Goal: Use online tool/utility: Utilize a website feature to perform a specific function

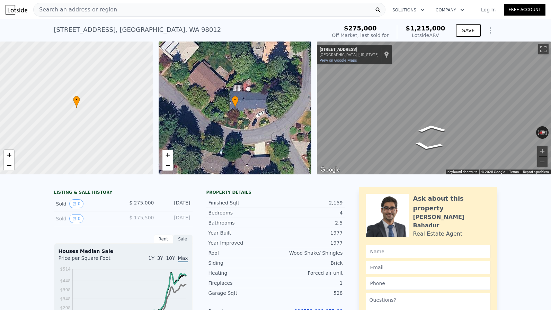
click at [551, 98] on html "Search an address or region Solutions Company Open main menu Log In Free Accoun…" at bounding box center [275, 155] width 551 height 310
click at [551, 93] on html "Search an address or region Solutions Company Open main menu Log In Free Accoun…" at bounding box center [275, 155] width 551 height 310
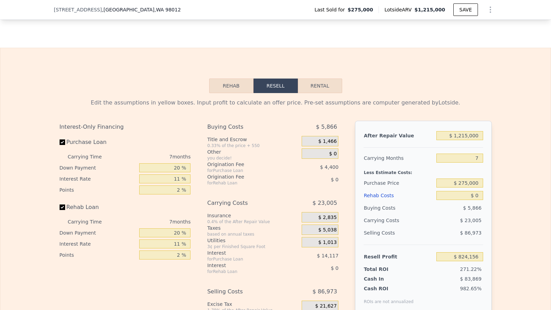
scroll to position [981, 0]
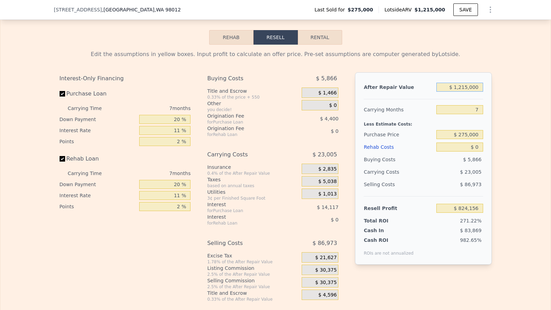
click at [477, 87] on input "$ 1,215,000" at bounding box center [460, 87] width 46 height 9
type input "$ 1"
type input "-$ 301,585"
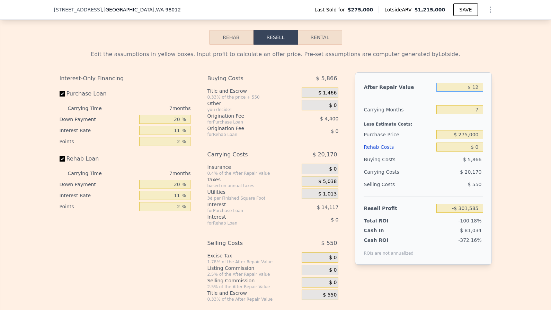
type input "$ 120"
type input "-$ 301,574"
type input "$ 1,200"
type input "-$ 300,474"
type input "$ 120,000"
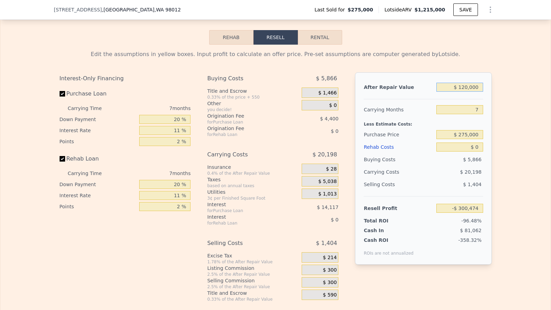
type input "-$ 190,402"
type input "$ 1,200,000"
type input "$ 810,258"
click at [466, 111] on input "7" at bounding box center [460, 109] width 46 height 9
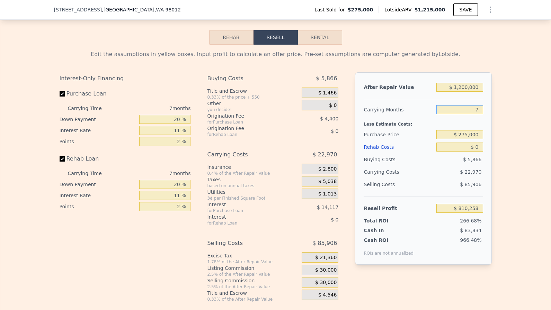
click at [466, 111] on input "7" at bounding box center [460, 109] width 46 height 9
type input "3"
type input "$ 823,384"
type input "4"
type input "$ 820,102"
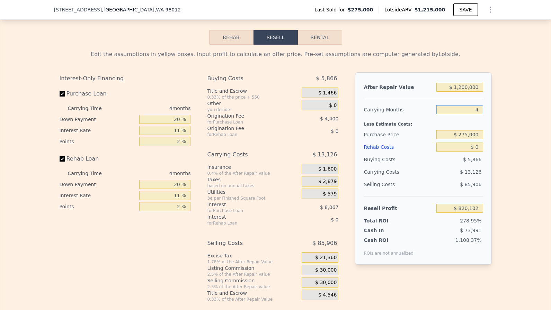
type input "4"
click at [173, 118] on input "20 %" at bounding box center [164, 119] width 51 height 9
type input "1 %"
type input "$ 817,141"
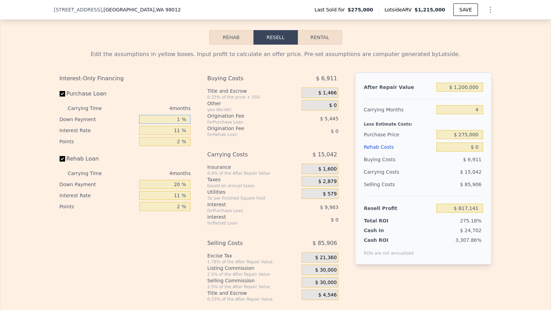
type input "10 %"
type input "$ 818,544"
type input "10 %"
type input "1 %"
type input "$ 826,796"
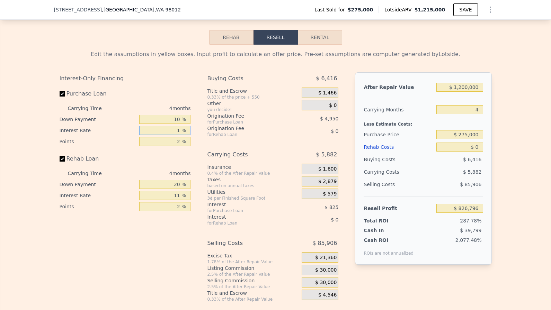
type input "10 %"
type input "$ 819,368"
type input "10 %"
type input "1 %"
type input "$ 821,843"
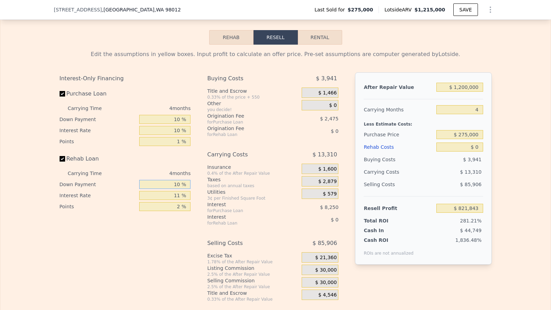
type input "10 %"
type input "1 %"
click at [467, 133] on input "$ 275,000" at bounding box center [460, 134] width 46 height 9
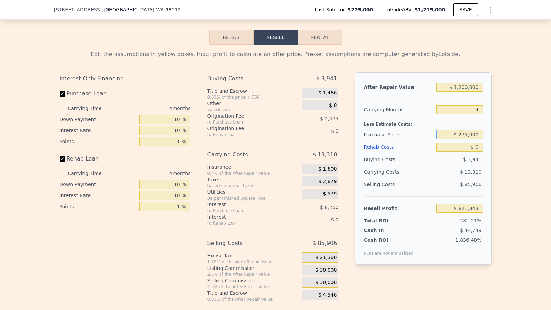
click at [467, 133] on input "$ 275,000" at bounding box center [460, 134] width 46 height 9
type input "$ 900,000"
type input "$ 170,389"
type input "$ 1"
type input "$ 170,388"
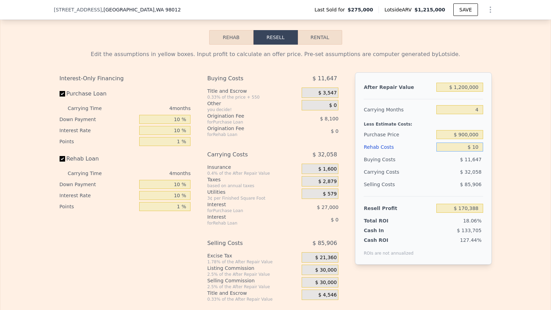
type input "$ 100"
type input "$ 170,379"
type input "$ 1,000"
type input "$ 169,348"
type input "$ 10,000"
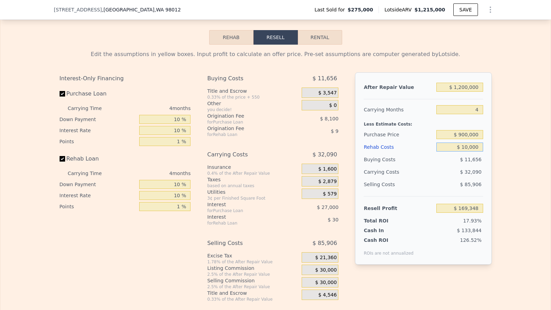
type input "$ 159,999"
type input "$ 100,000"
type input "$ 66,489"
click at [441, 196] on div "Resell Profit $ 66,489" at bounding box center [423, 205] width 119 height 18
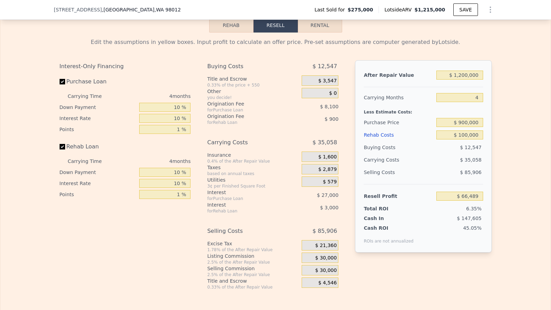
scroll to position [998, 0]
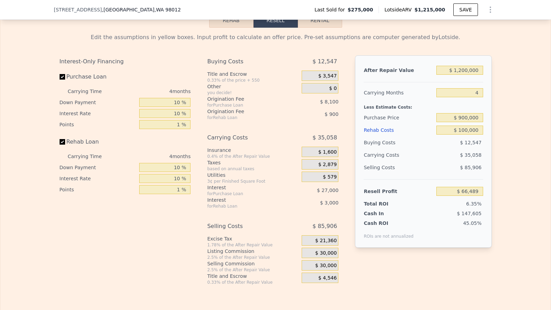
click at [323, 248] on div "$ 30,000" at bounding box center [320, 253] width 37 height 10
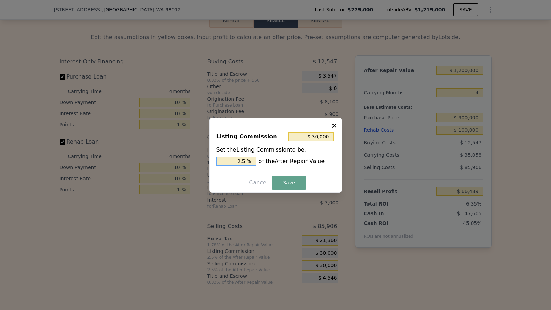
drag, startPoint x: 229, startPoint y: 162, endPoint x: 321, endPoint y: 162, distance: 91.5
click at [321, 162] on div "2.5 % of the After Repair Value" at bounding box center [276, 161] width 118 height 9
type input "$ 12,000"
type input "1. %"
type input "$ 18,000"
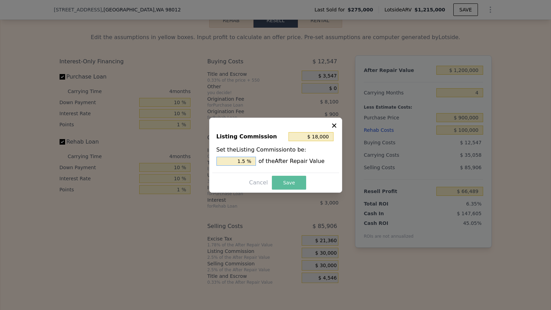
type input "1.5 %"
click at [282, 184] on button "Save" at bounding box center [289, 183] width 34 height 14
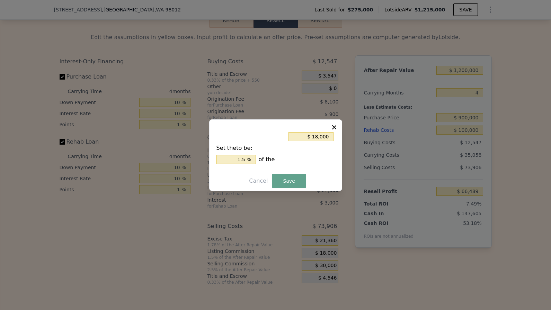
type input "$ 78,489"
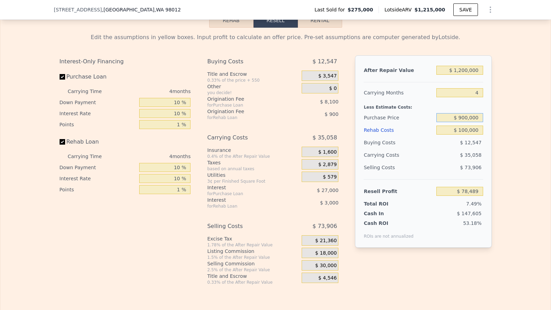
click at [471, 116] on input "$ 900,000" at bounding box center [460, 117] width 46 height 9
type input "$ 960,000"
click at [484, 173] on div "After Repair Value $ 1,200,000 Carrying Months 4 Less Estimate Costs: Purchase …" at bounding box center [423, 151] width 136 height 193
type input "$ 15,949"
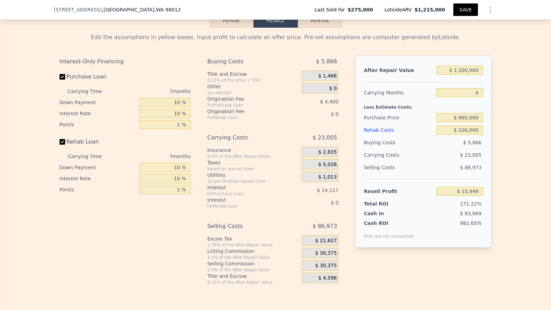
type input "$ 1,215,000"
type input "7"
type input "$ 0"
type input "$ 824,156"
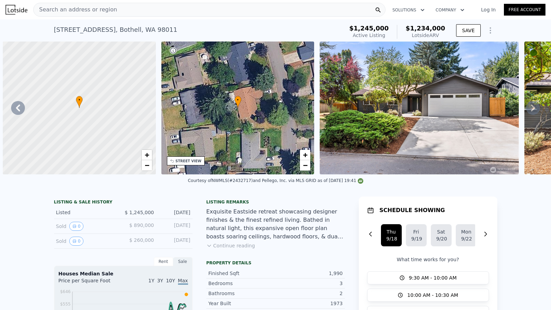
scroll to position [0, 660]
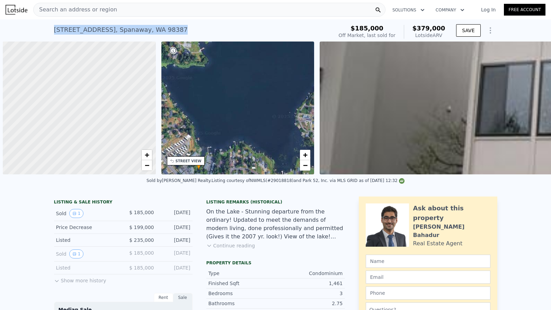
scroll to position [0, 446]
